Goal: Task Accomplishment & Management: Complete application form

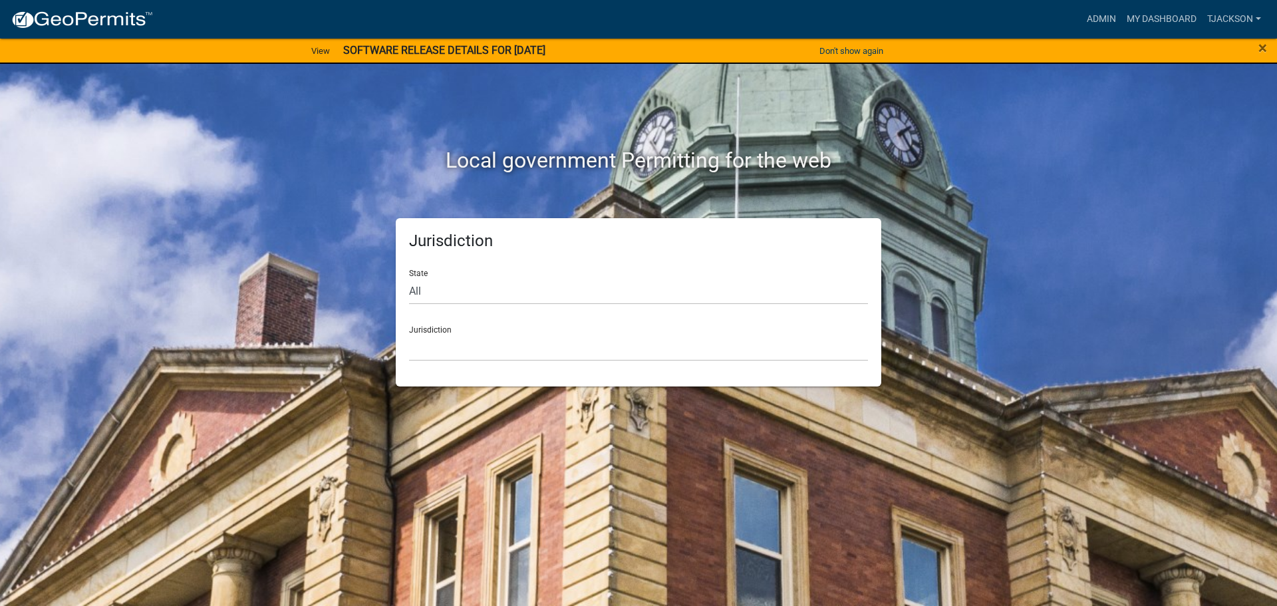
click at [406, 292] on div "Jurisdiction State All [US_STATE] [US_STATE] [US_STATE] [US_STATE] [US_STATE] […" at bounding box center [638, 302] width 485 height 168
click at [445, 292] on select "All [US_STATE] [US_STATE] [US_STATE] [US_STATE] [US_STATE] [US_STATE] [US_STATE…" at bounding box center [638, 290] width 459 height 27
select select "[US_STATE]"
click at [409, 277] on select "All [US_STATE] [US_STATE] [US_STATE] [US_STATE] [US_STATE] [US_STATE] [US_STATE…" at bounding box center [638, 290] width 459 height 27
click at [423, 347] on select "City of [GEOGRAPHIC_DATA], [US_STATE] City of [GEOGRAPHIC_DATA], [US_STATE] Cit…" at bounding box center [638, 347] width 459 height 27
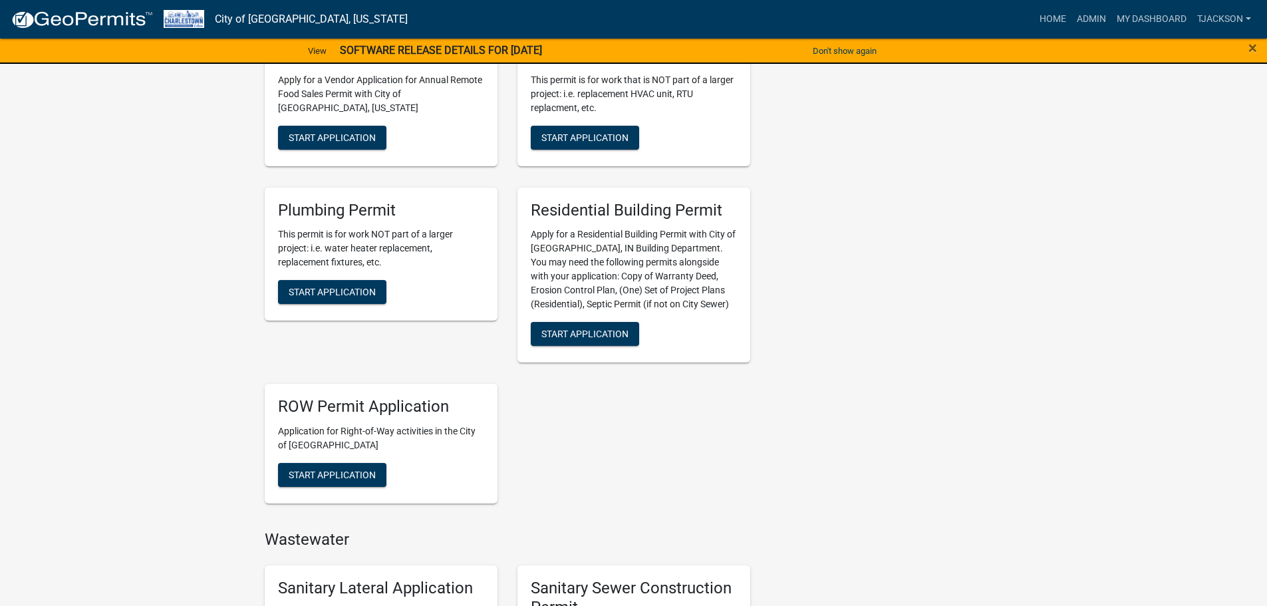
scroll to position [532, 0]
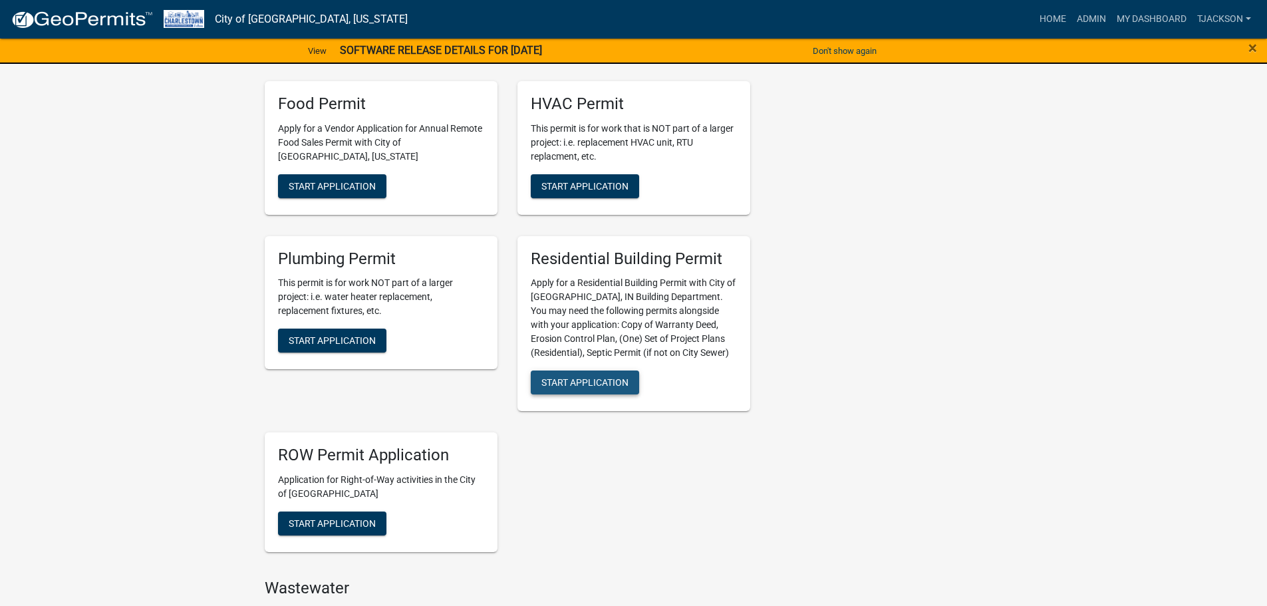
click at [566, 378] on span "Start Application" at bounding box center [584, 382] width 87 height 11
